Goal: Task Accomplishment & Management: Manage account settings

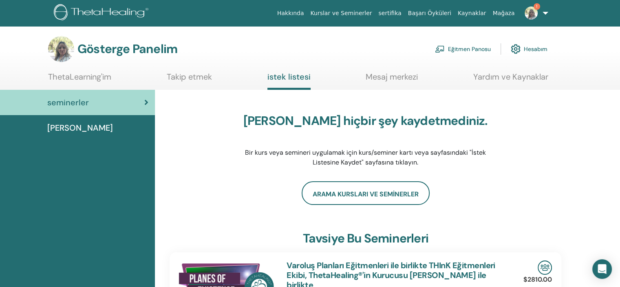
click at [463, 49] on font "Eğitmen Panosu" at bounding box center [469, 49] width 43 height 7
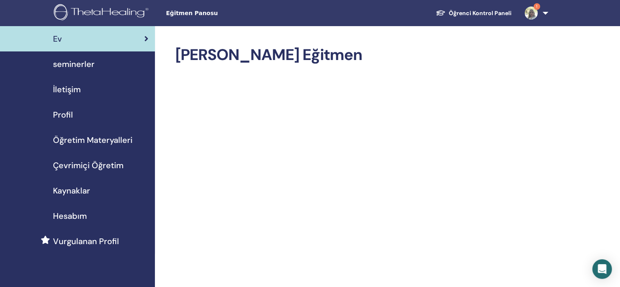
click at [532, 11] on img at bounding box center [531, 13] width 13 height 13
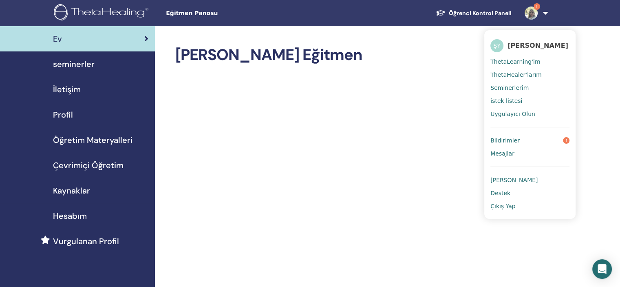
click at [517, 139] on span "Bildirimler" at bounding box center [505, 140] width 29 height 7
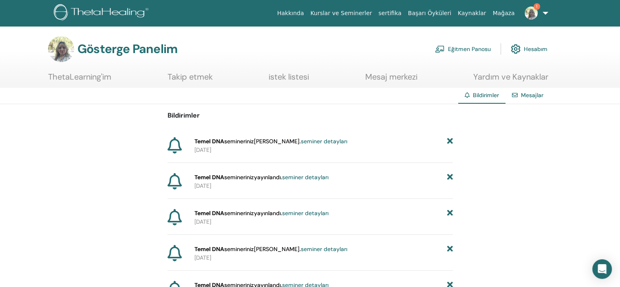
click at [307, 141] on font "seminer detayları" at bounding box center [324, 140] width 47 height 7
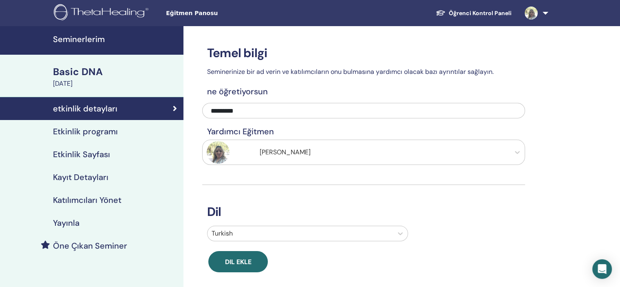
click at [88, 175] on h4 "Kayıt Detayları" at bounding box center [80, 177] width 55 height 10
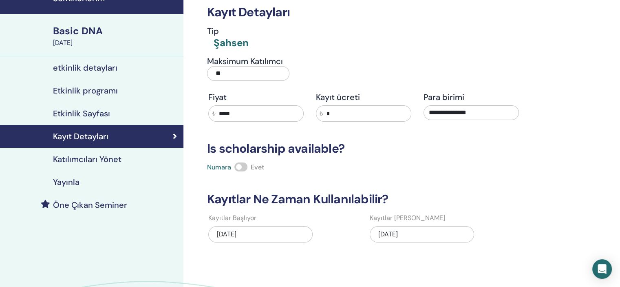
scroll to position [82, 0]
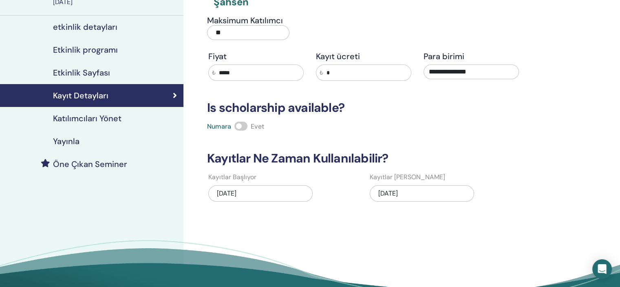
click at [105, 119] on h4 "Katılımcıları Yönet" at bounding box center [87, 118] width 69 height 10
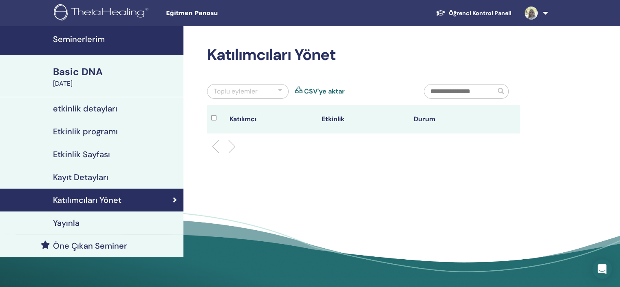
scroll to position [41, 0]
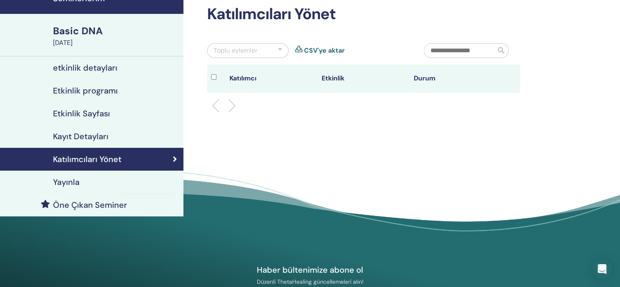
click at [61, 182] on h4 "Yayınla" at bounding box center [66, 182] width 27 height 10
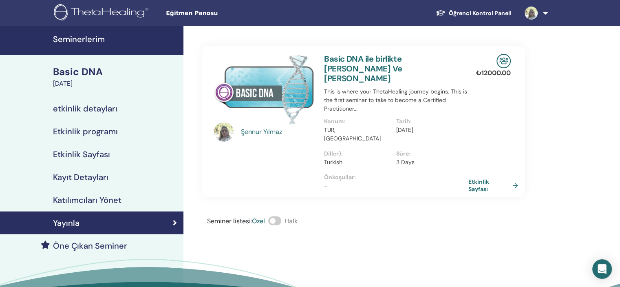
click at [91, 111] on h4 "etkinlik detayları" at bounding box center [85, 109] width 64 height 10
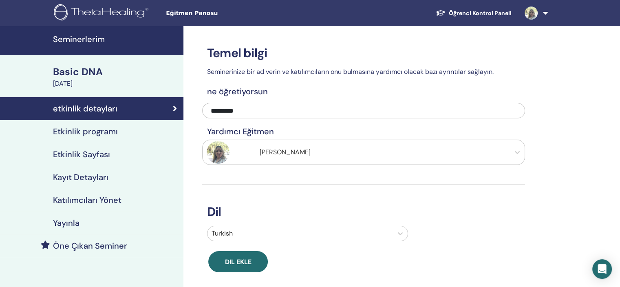
click at [82, 130] on h4 "Etkinlik programı" at bounding box center [85, 131] width 65 height 10
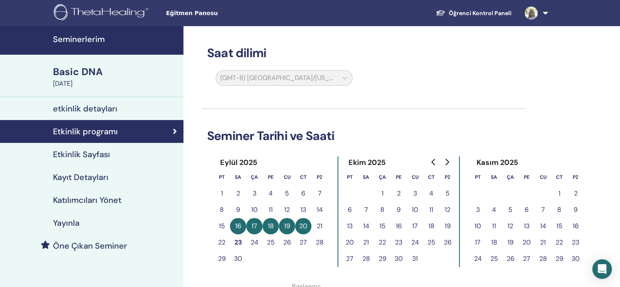
click at [84, 154] on h4 "Etkinlik Sayfası" at bounding box center [81, 154] width 57 height 10
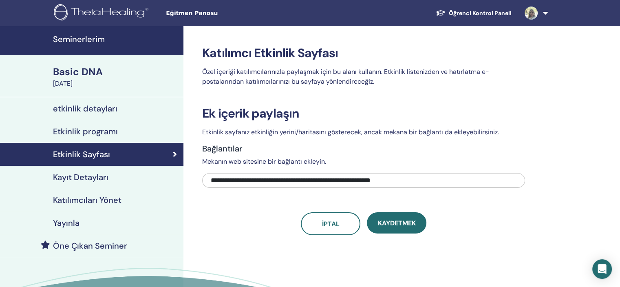
click at [93, 177] on h4 "Kayıt Detayları" at bounding box center [80, 177] width 55 height 10
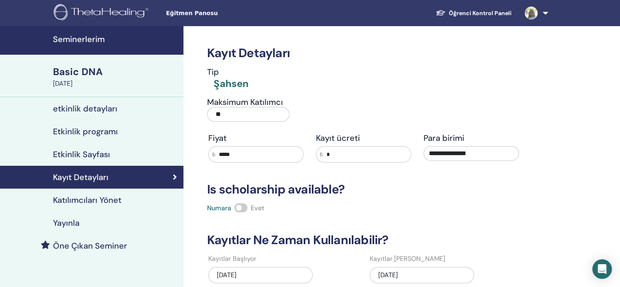
click at [97, 201] on h4 "Katılımcıları Yönet" at bounding box center [87, 200] width 69 height 10
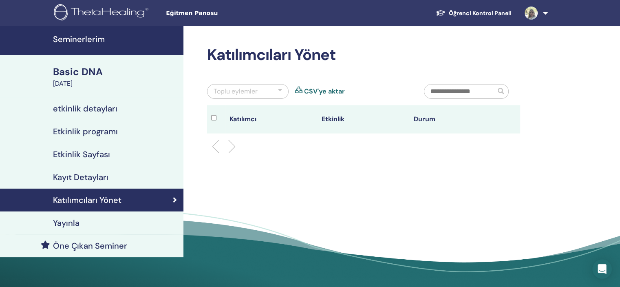
click at [67, 222] on h4 "Yayınla" at bounding box center [66, 223] width 27 height 10
